Goal: Information Seeking & Learning: Learn about a topic

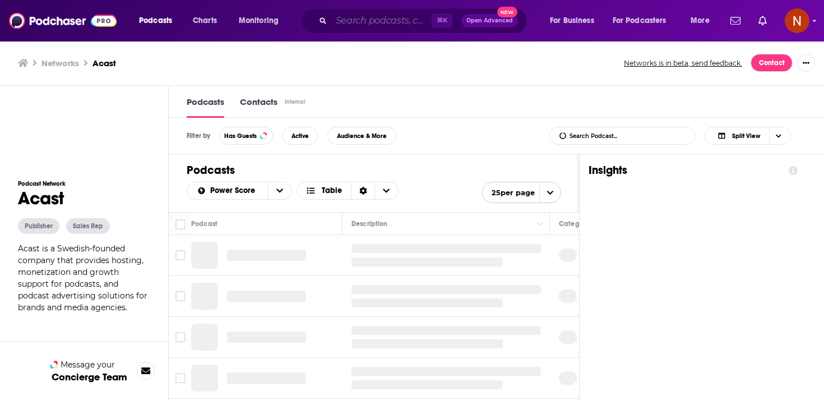
click at [371, 22] on input "Search podcasts, credits, & more..." at bounding box center [381, 21] width 100 height 18
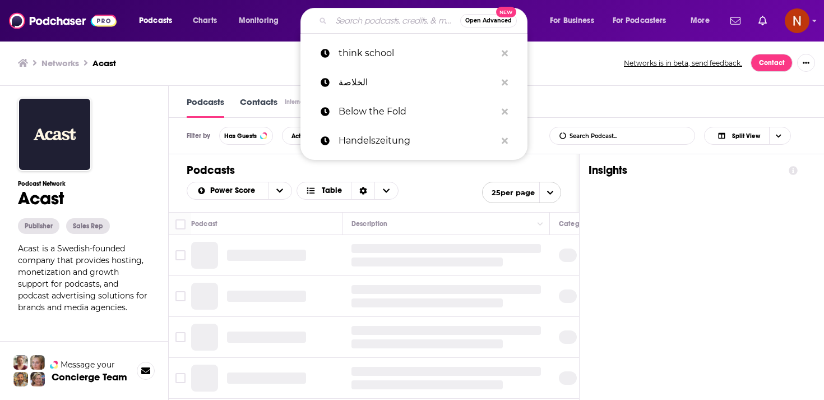
paste input "شخصية"
type input "شخصية"
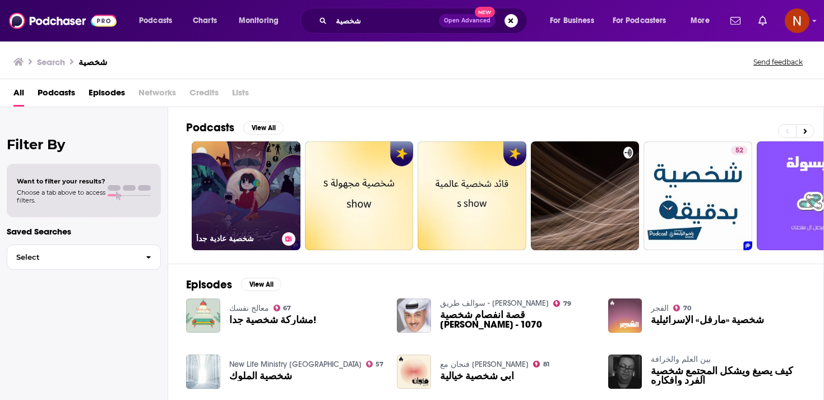
click at [270, 181] on link "شخصية عادية جداً" at bounding box center [246, 195] width 109 height 109
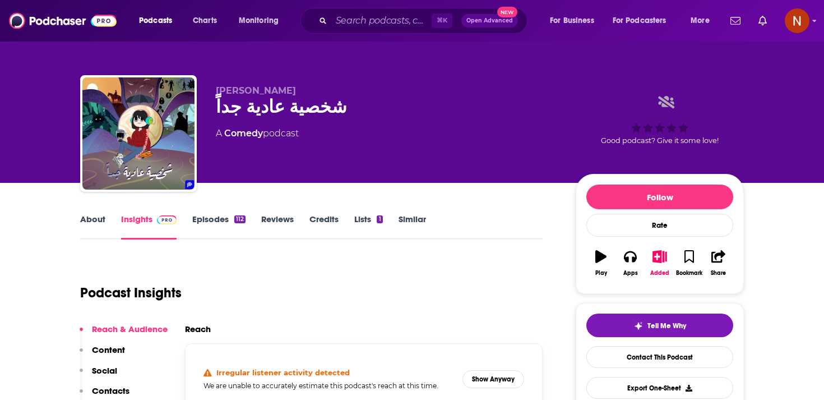
click at [274, 95] on p "[PERSON_NAME]" at bounding box center [387, 90] width 342 height 11
click at [274, 101] on div "شخصية عادية جداً" at bounding box center [387, 107] width 342 height 22
copy div "شخصية عادية جداً"
